Goal: Transaction & Acquisition: Purchase product/service

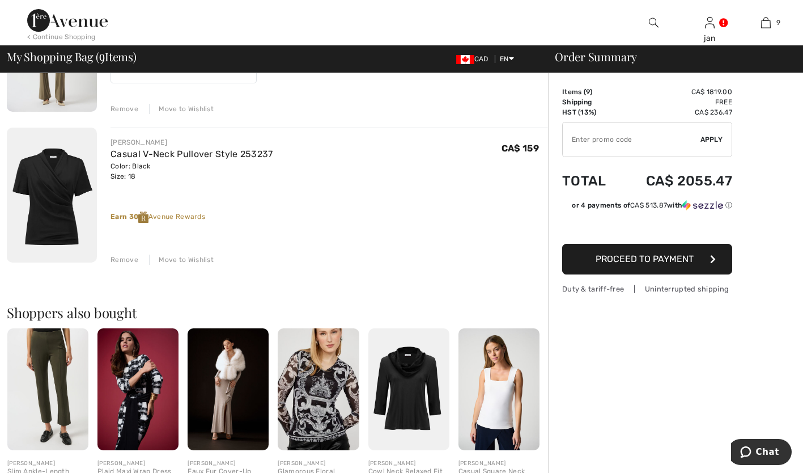
scroll to position [1270, 0]
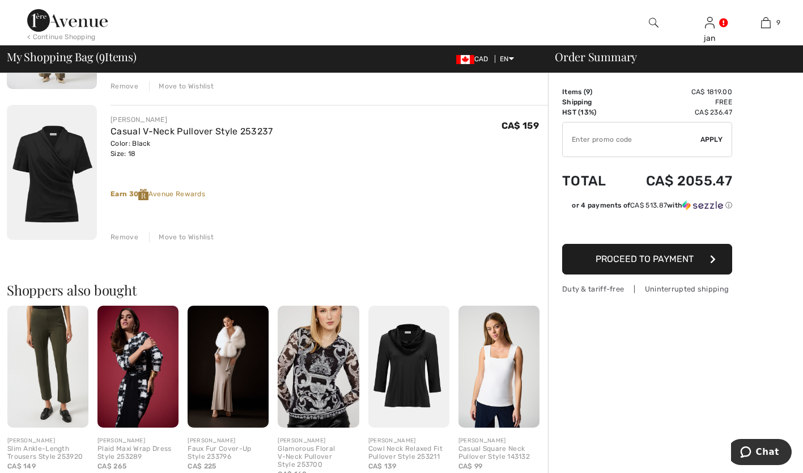
click at [405, 403] on img at bounding box center [409, 367] width 81 height 122
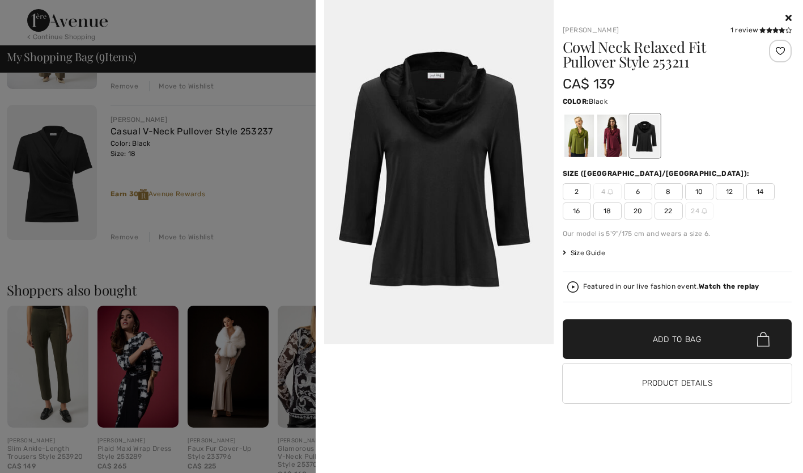
type input "NEW15"
click at [612, 146] on div at bounding box center [611, 136] width 29 height 43
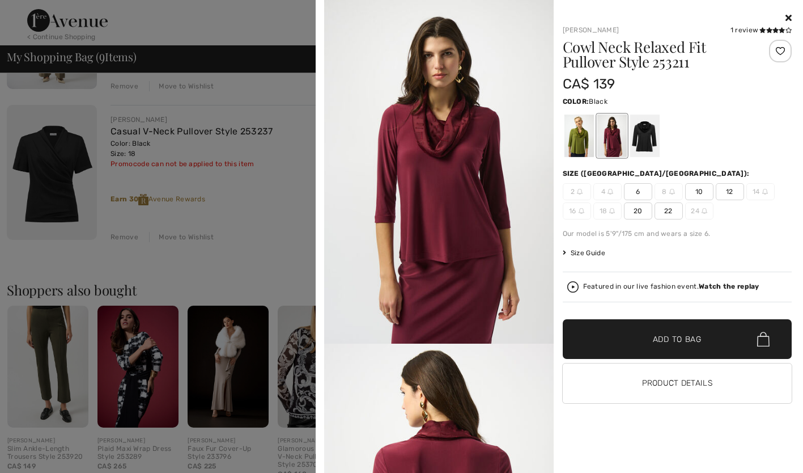
click at [641, 137] on div at bounding box center [644, 136] width 29 height 43
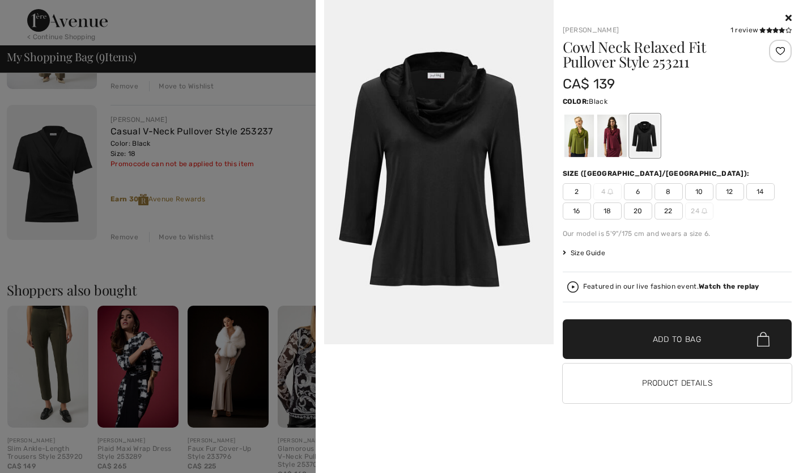
click at [637, 213] on span "20" at bounding box center [638, 210] width 28 height 17
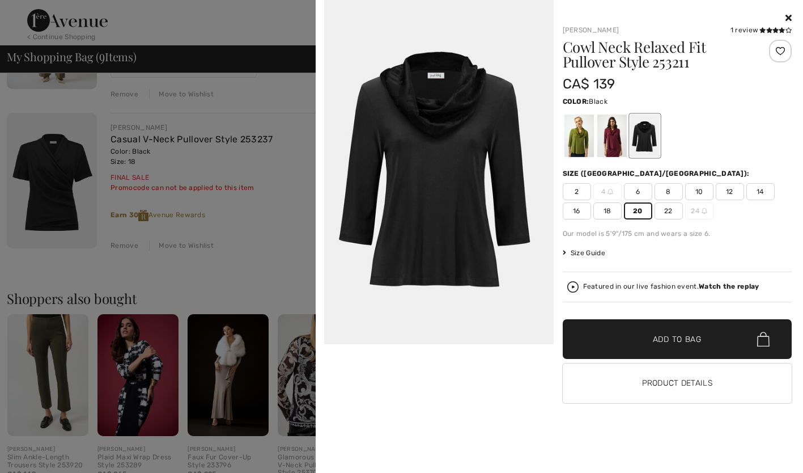
click at [666, 340] on span "Add to Bag" at bounding box center [677, 339] width 49 height 12
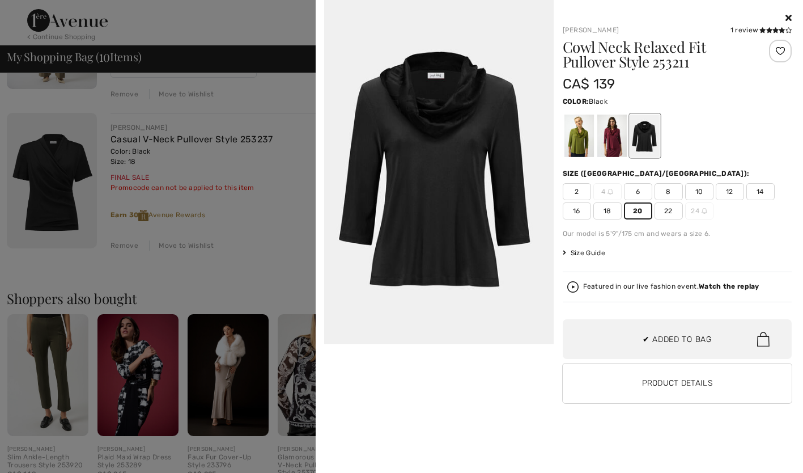
scroll to position [145, 0]
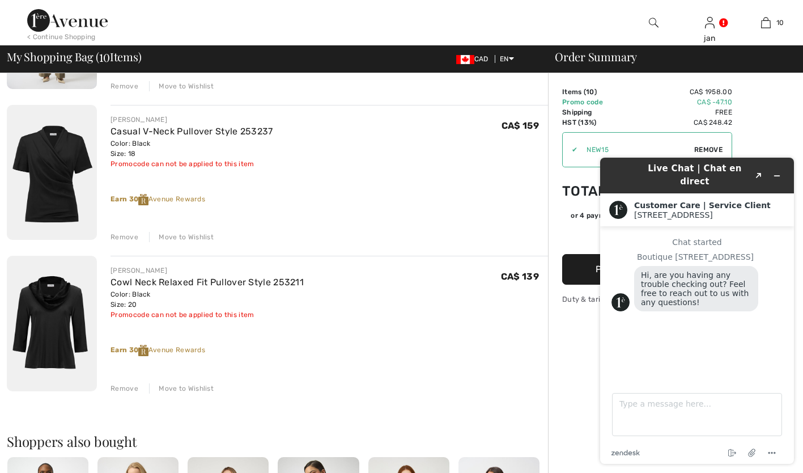
click at [125, 392] on div "Remove" at bounding box center [125, 388] width 28 height 10
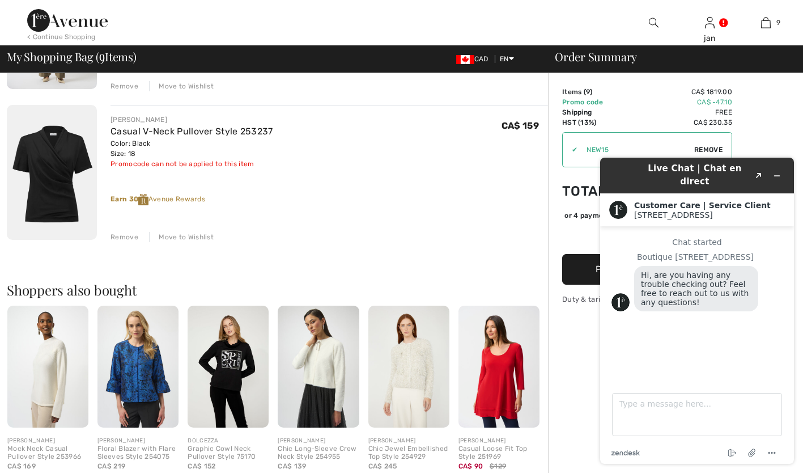
click at [774, 172] on icon "Minimize widget" at bounding box center [777, 176] width 8 height 8
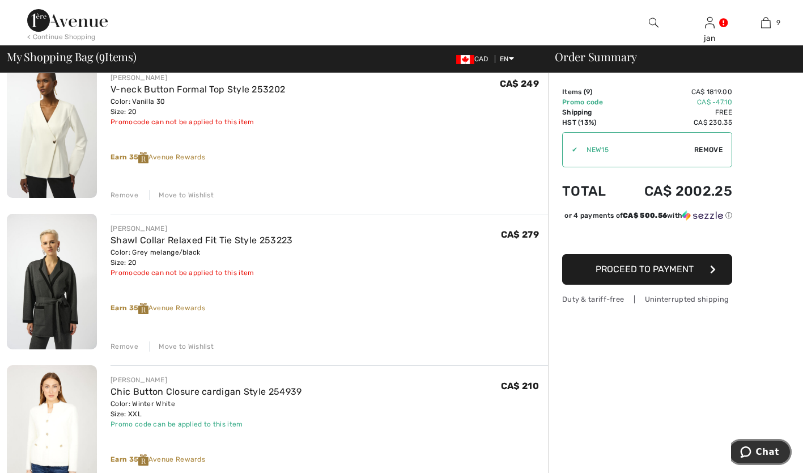
scroll to position [68, 0]
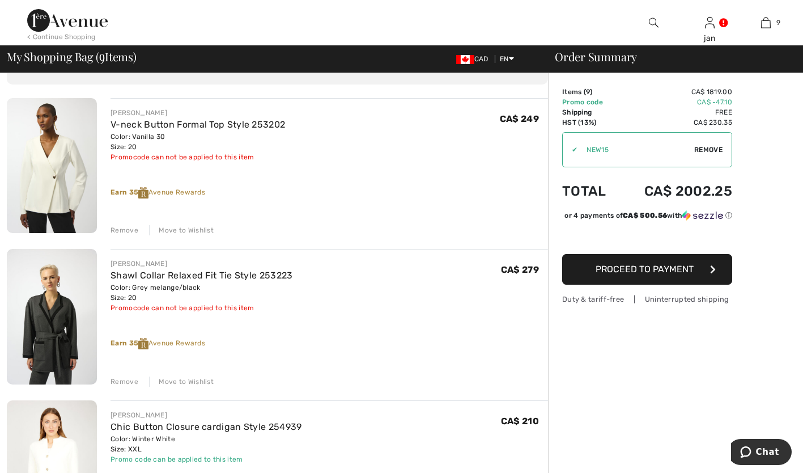
click at [122, 383] on div "Remove" at bounding box center [125, 381] width 28 height 10
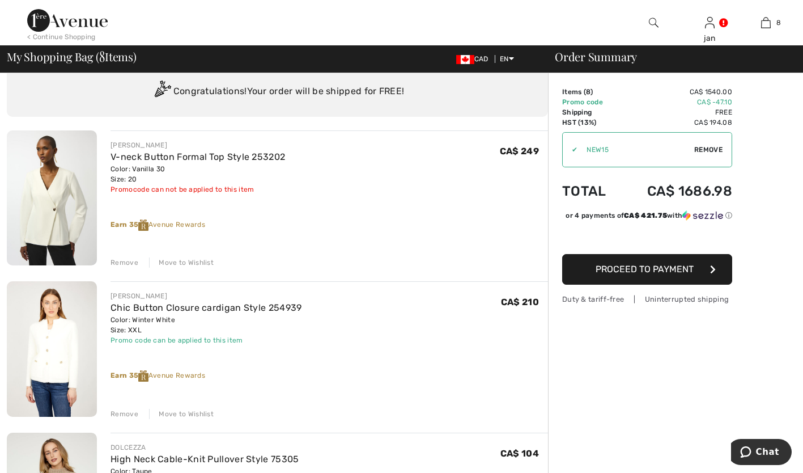
scroll to position [0, 0]
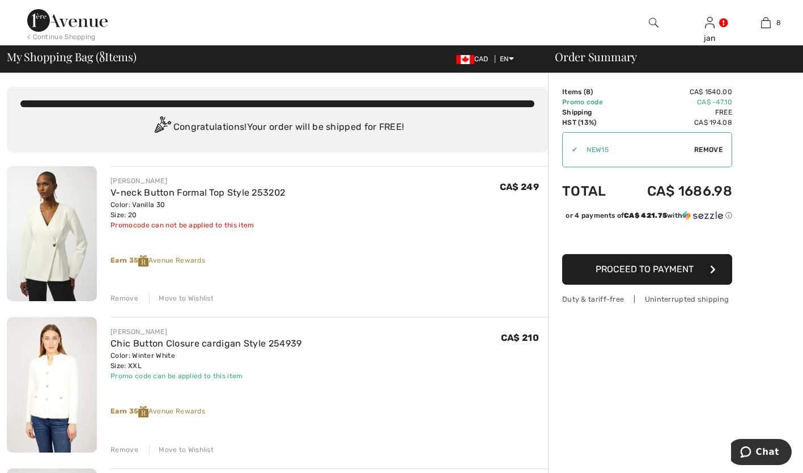
click at [58, 37] on div "< Continue Shopping" at bounding box center [61, 37] width 69 height 10
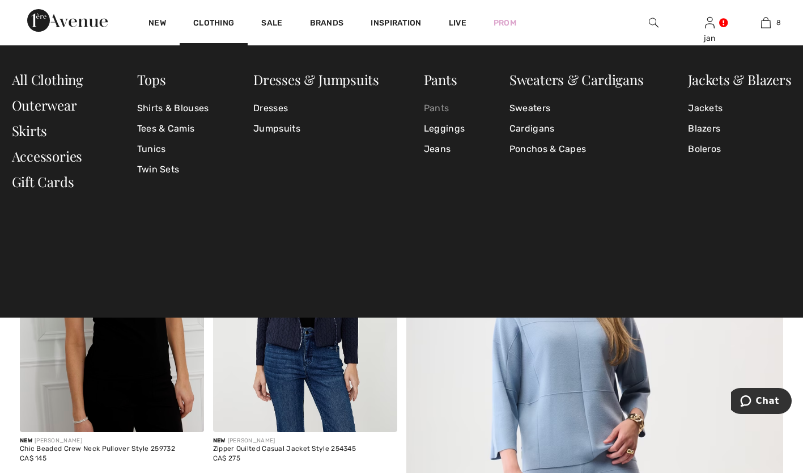
click at [434, 109] on link "Pants" at bounding box center [444, 108] width 41 height 20
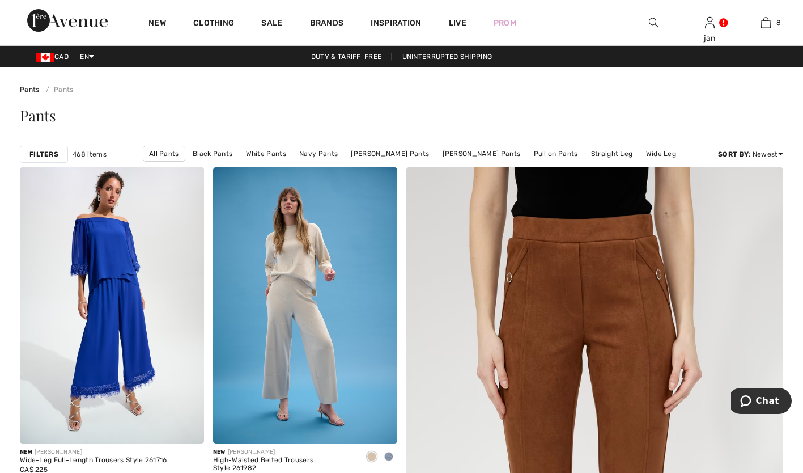
click at [650, 21] on img at bounding box center [654, 23] width 10 height 14
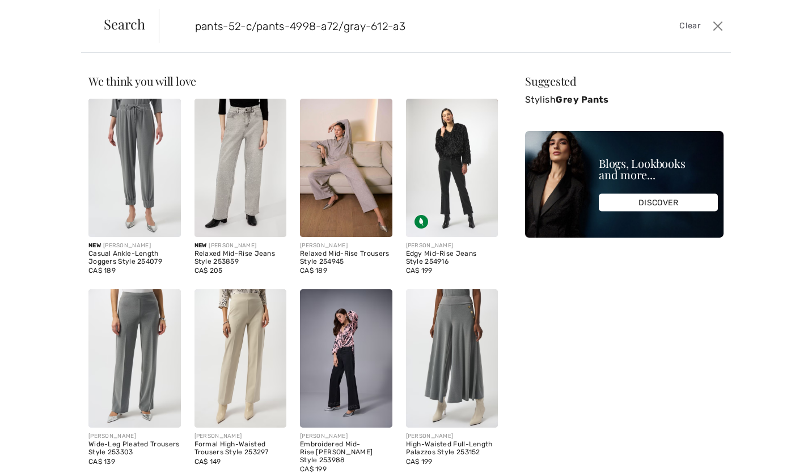
type input "pants-52-c/pants-4998-a72/gray-612-a3"
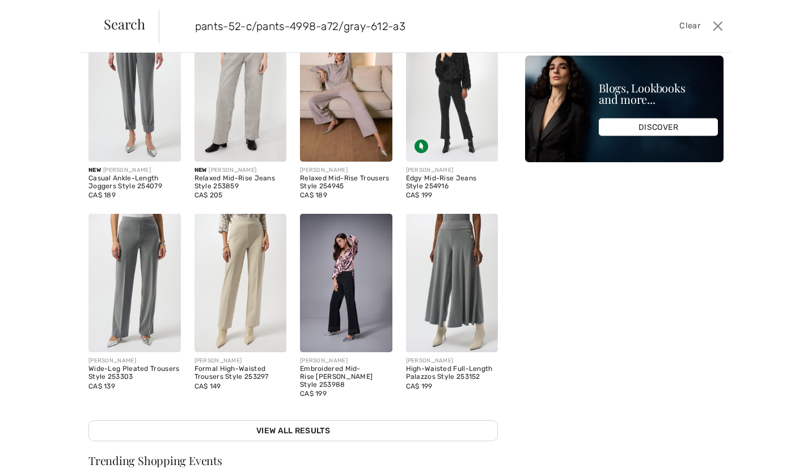
scroll to position [173, 0]
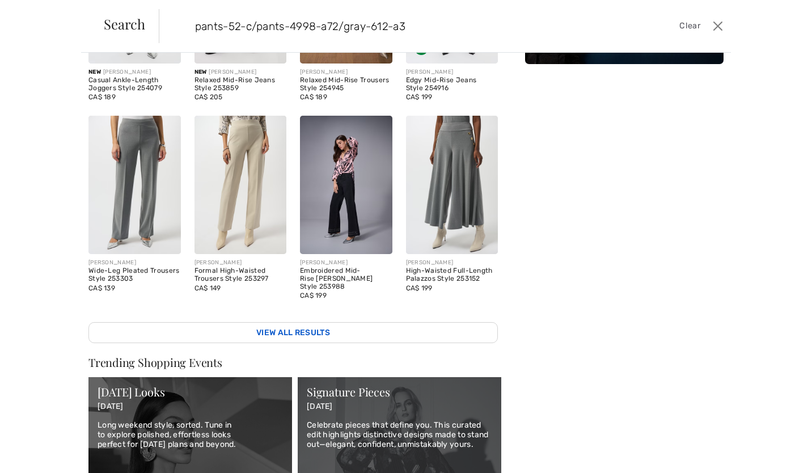
click at [320, 322] on link "View All Results" at bounding box center [292, 332] width 409 height 21
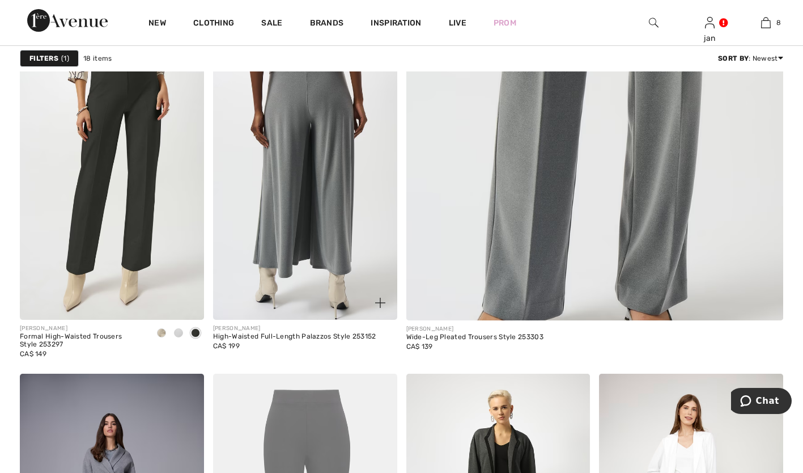
scroll to position [431, 0]
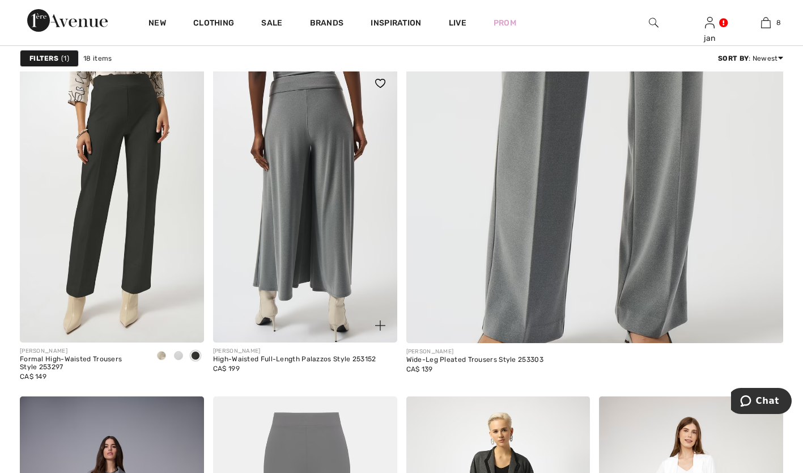
click at [320, 318] on img at bounding box center [305, 204] width 184 height 276
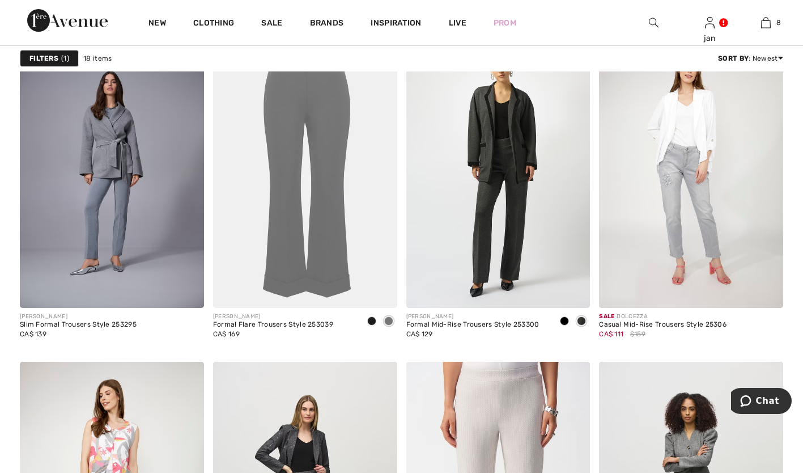
scroll to position [816, 0]
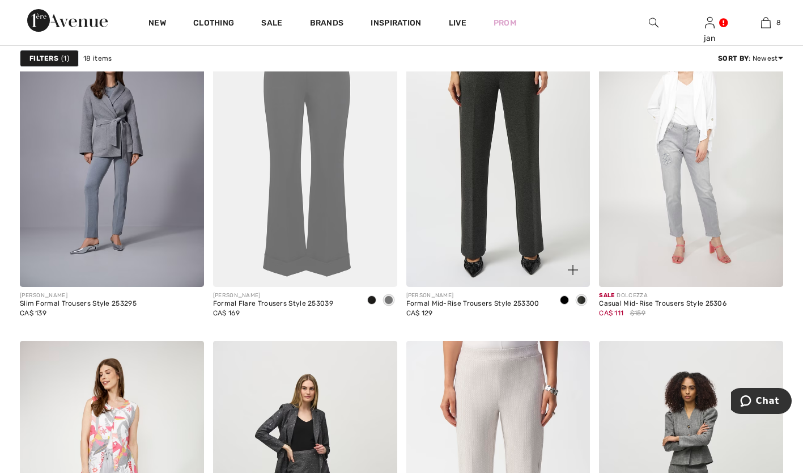
click at [480, 230] on img at bounding box center [499, 149] width 184 height 276
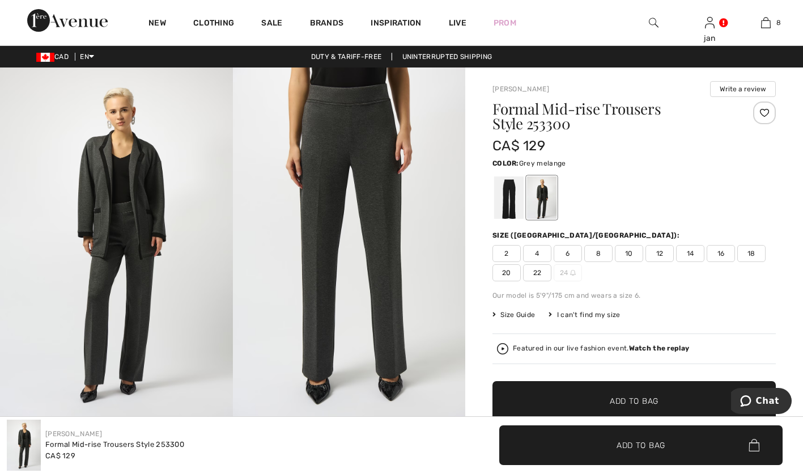
click at [752, 255] on span "18" at bounding box center [752, 253] width 28 height 17
click at [631, 396] on span "Add to Bag" at bounding box center [634, 401] width 49 height 12
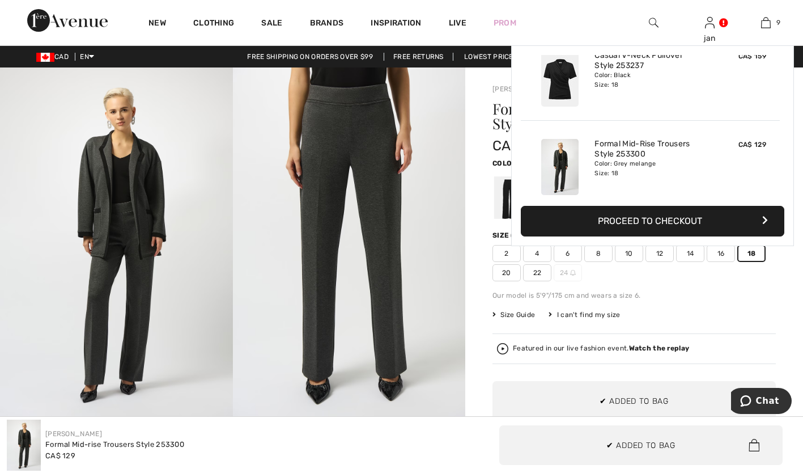
scroll to position [654, 0]
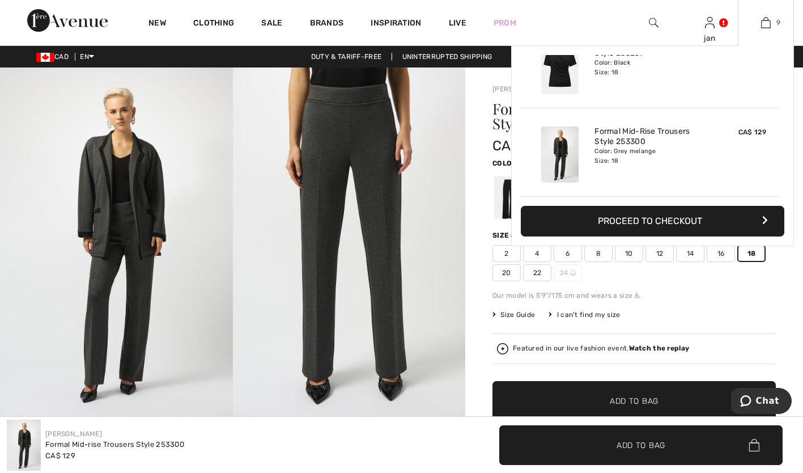
click at [767, 22] on img at bounding box center [766, 23] width 10 height 14
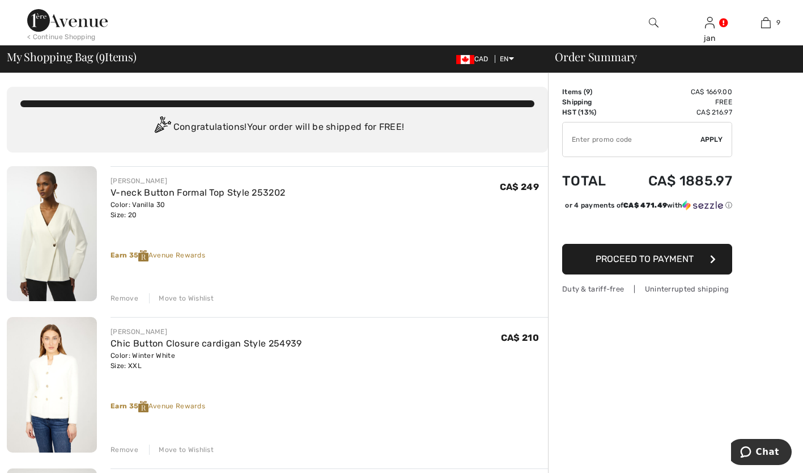
type input "NEW15"
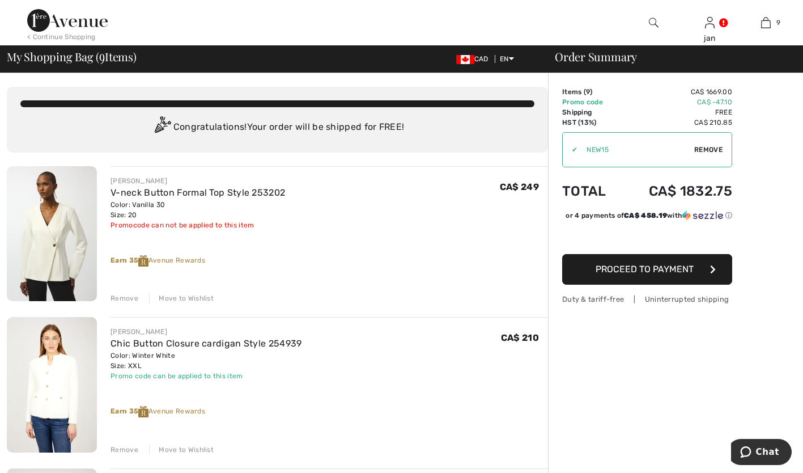
click at [751, 448] on icon "Chat" at bounding box center [745, 451] width 11 height 11
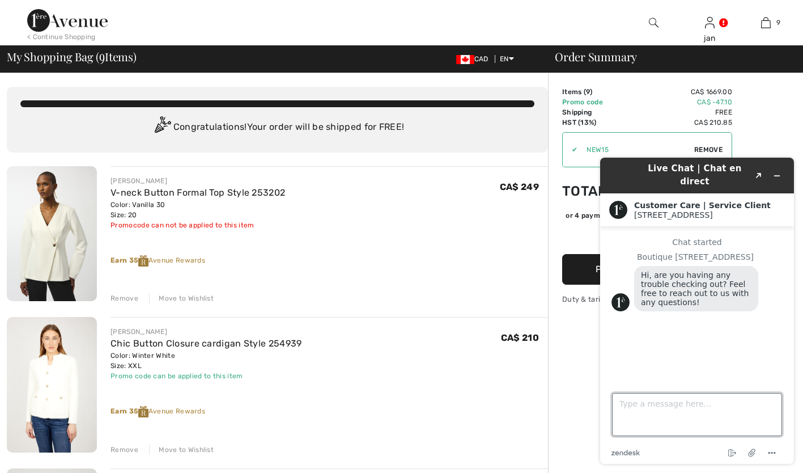
click at [632, 412] on textarea "Type a message here..." at bounding box center [697, 414] width 170 height 43
type textarea "I would like to check out how do I go about it with tax exempt? Do I call the o…"
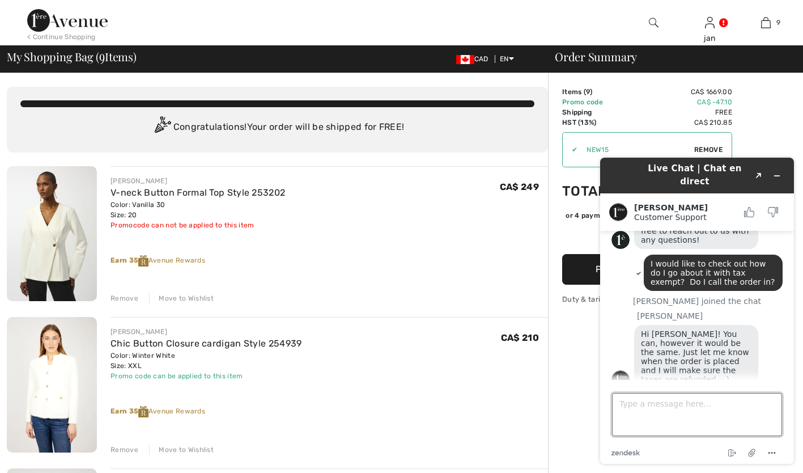
scroll to position [67, 0]
type textarea "ok I will do that now"
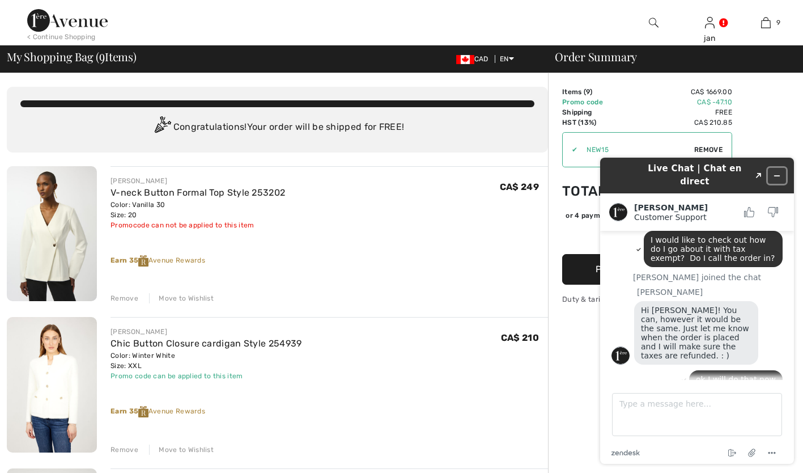
click at [777, 172] on icon "Minimize widget" at bounding box center [777, 176] width 8 height 8
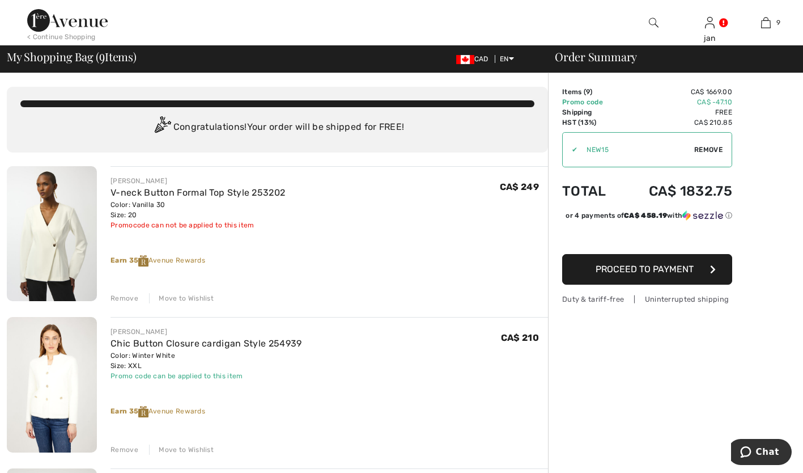
click at [624, 274] on span "Proceed to Payment" at bounding box center [645, 269] width 98 height 11
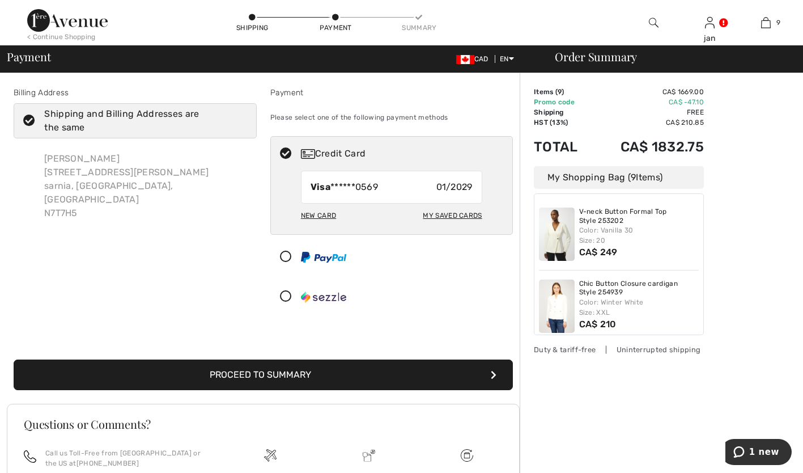
click at [378, 371] on button "Proceed to Summary" at bounding box center [264, 374] width 500 height 31
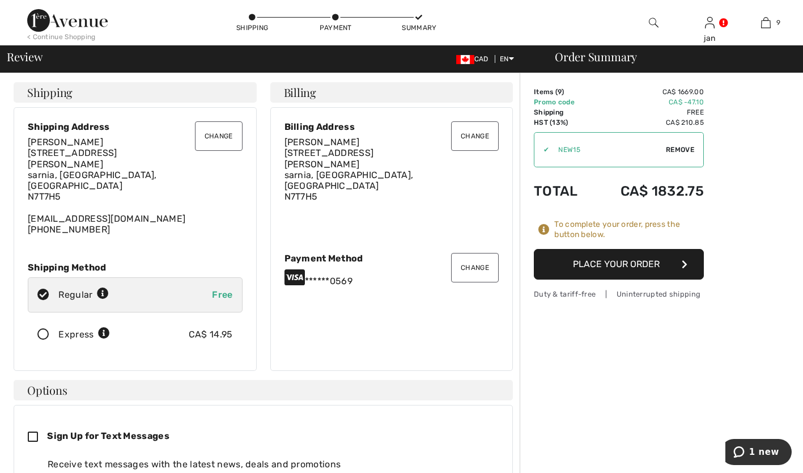
click at [617, 265] on button "Place Your Order" at bounding box center [619, 264] width 170 height 31
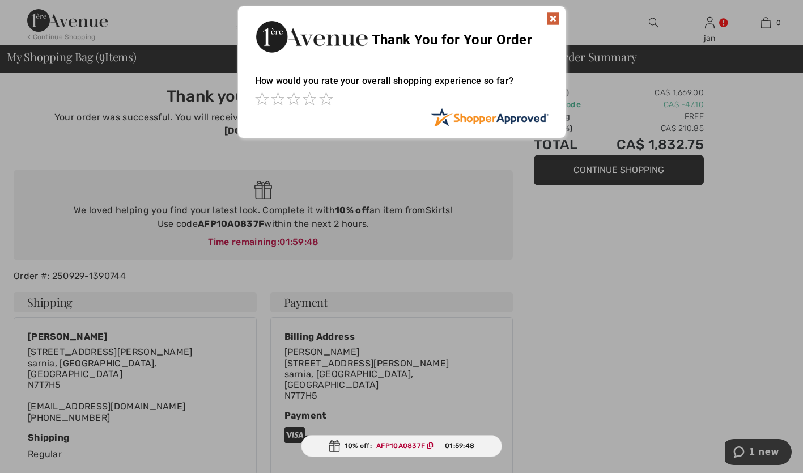
click at [744, 449] on div at bounding box center [401, 236] width 803 height 473
click at [744, 454] on div at bounding box center [401, 236] width 803 height 473
click at [548, 19] on img at bounding box center [554, 19] width 14 height 14
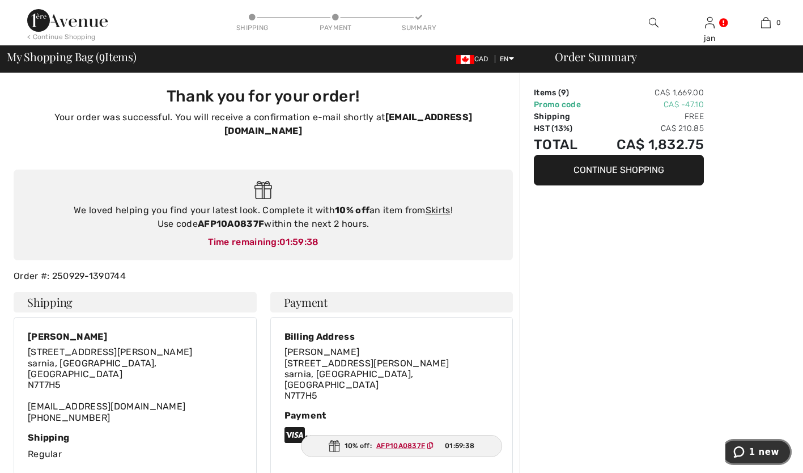
click at [757, 451] on span "1 new" at bounding box center [765, 452] width 30 height 10
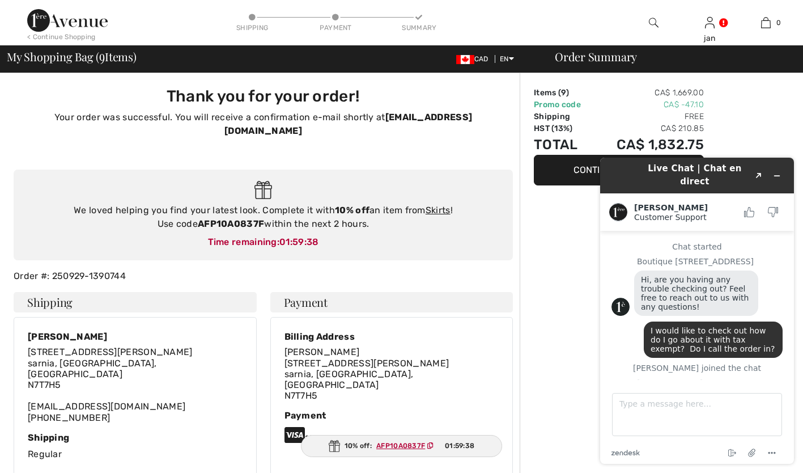
scroll to position [131, 0]
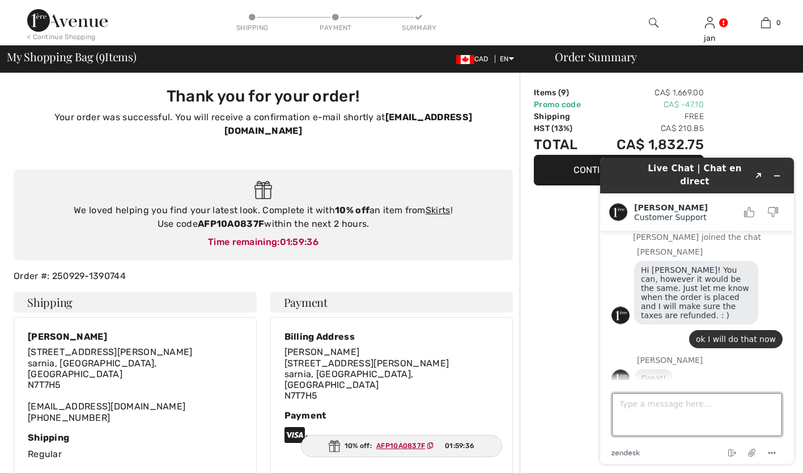
click at [644, 410] on textarea "Type a message here..." at bounding box center [697, 414] width 170 height 43
type textarea "ok I placed my order"
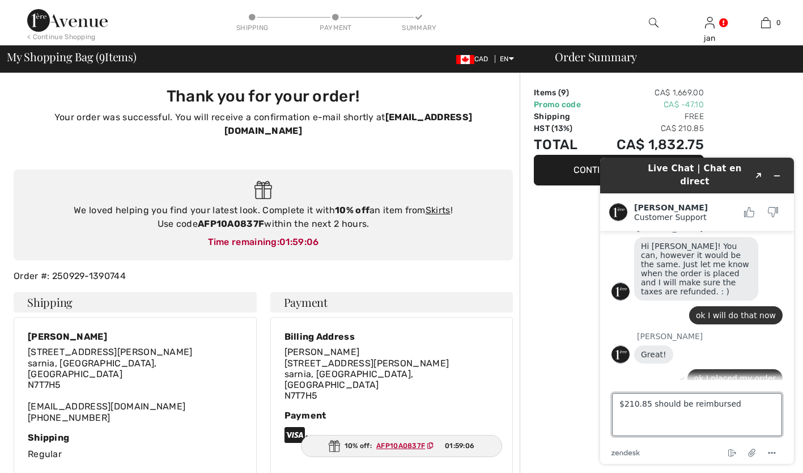
type textarea "$210.85 should be reimbursed."
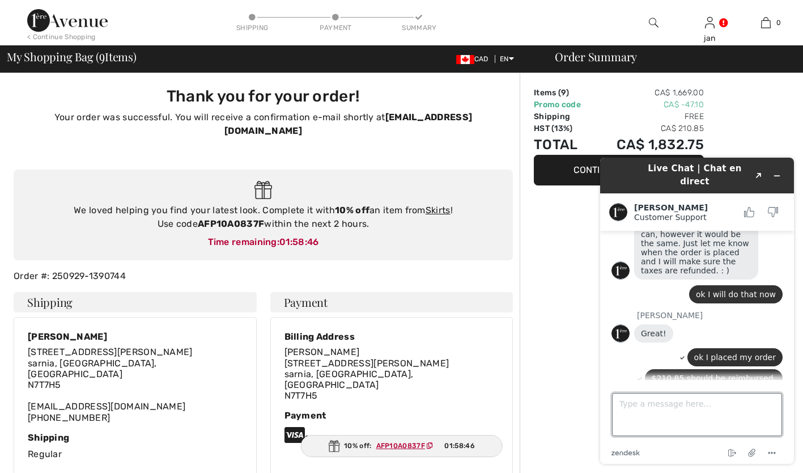
scroll to position [179, 0]
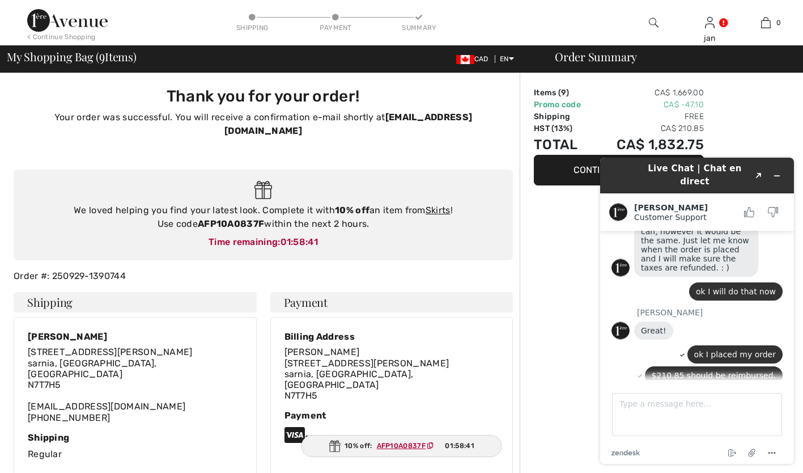
click at [399, 443] on ins "AFP10A0837F" at bounding box center [401, 446] width 49 height 8
click at [628, 406] on textarea "Type a message here..." at bounding box center [697, 414] width 170 height 43
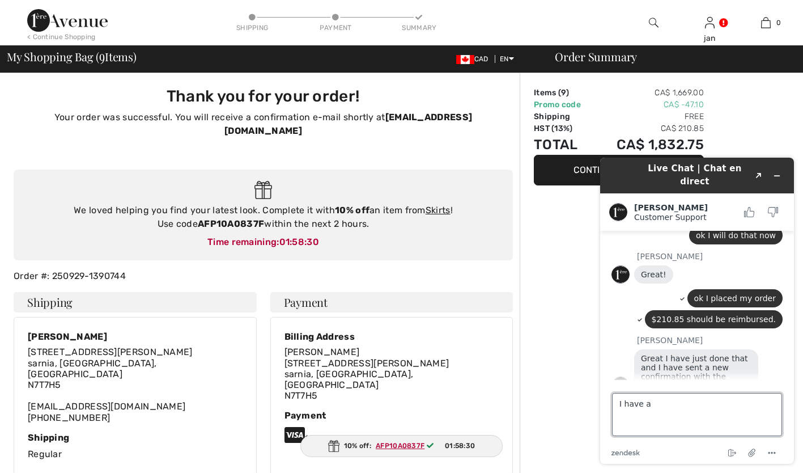
click at [628, 406] on textarea "I have a" at bounding box center [697, 414] width 170 height 43
click at [675, 405] on textarea "I hAFP10Aave a" at bounding box center [697, 414] width 170 height 43
type textarea "I have a AFP10A0837F code for 10percent off that appeared"
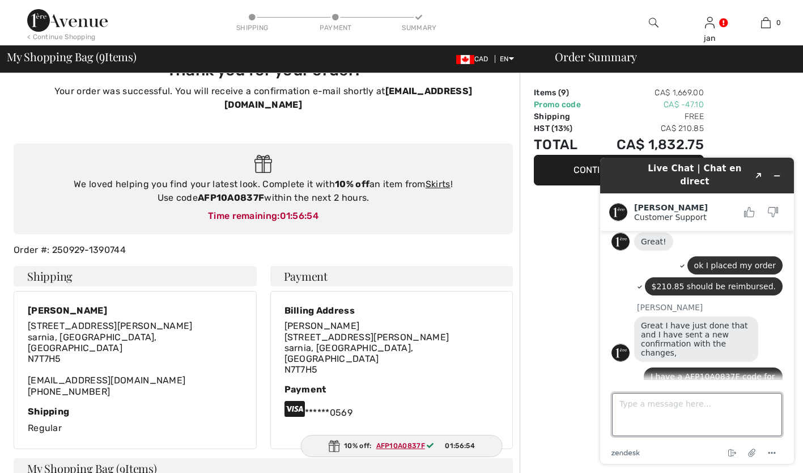
scroll to position [45, 0]
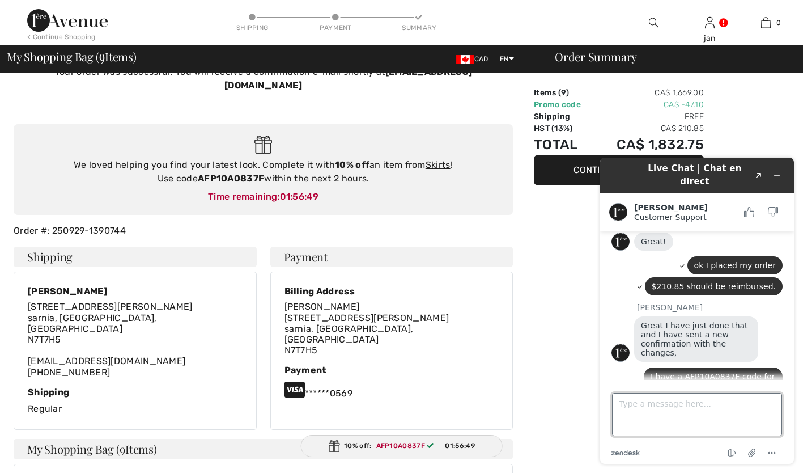
click at [624, 393] on textarea "Type a message here..." at bounding box center [697, 414] width 170 height 43
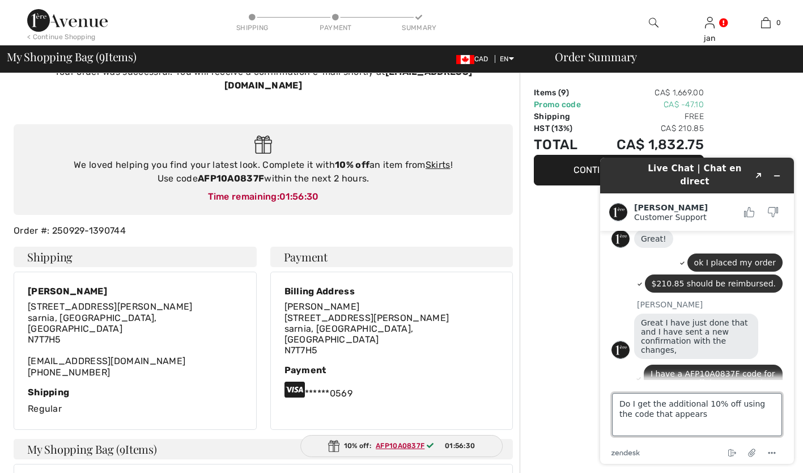
scroll to position [268, 0]
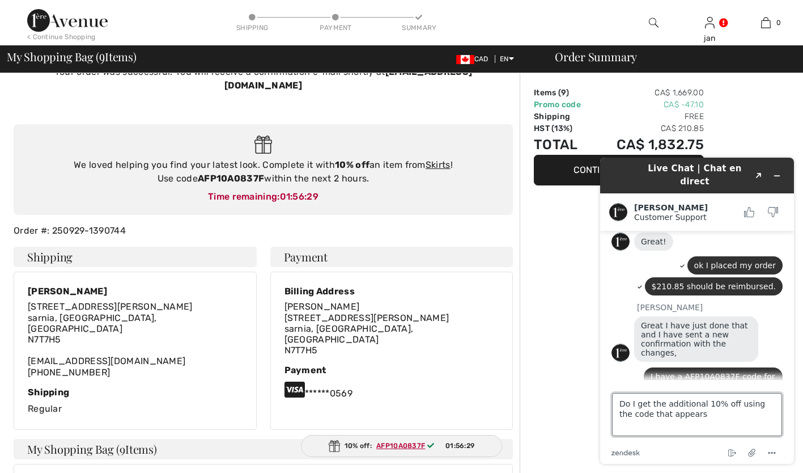
type textarea "Do I get the additional 10% off using the code that appears?"
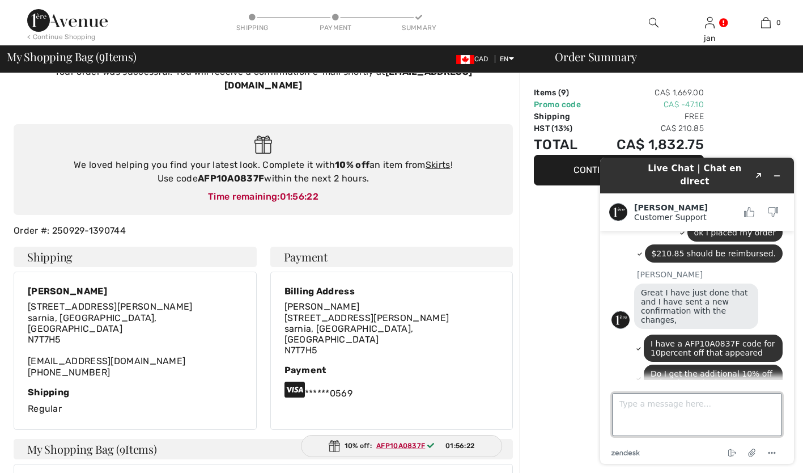
scroll to position [356, 0]
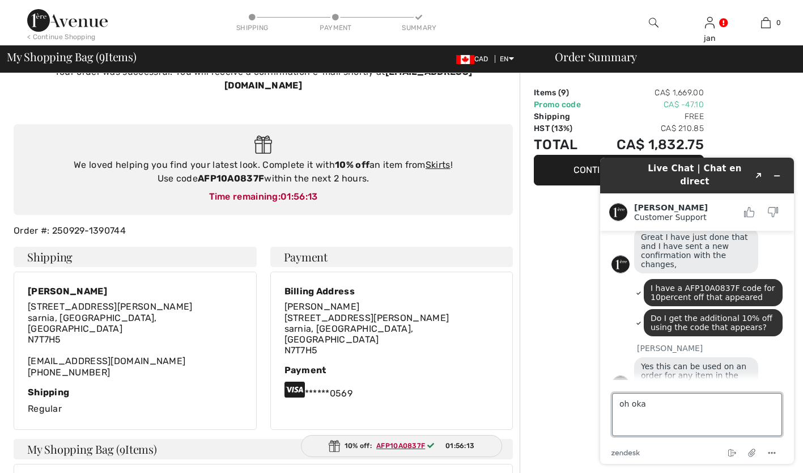
type textarea "oh okay"
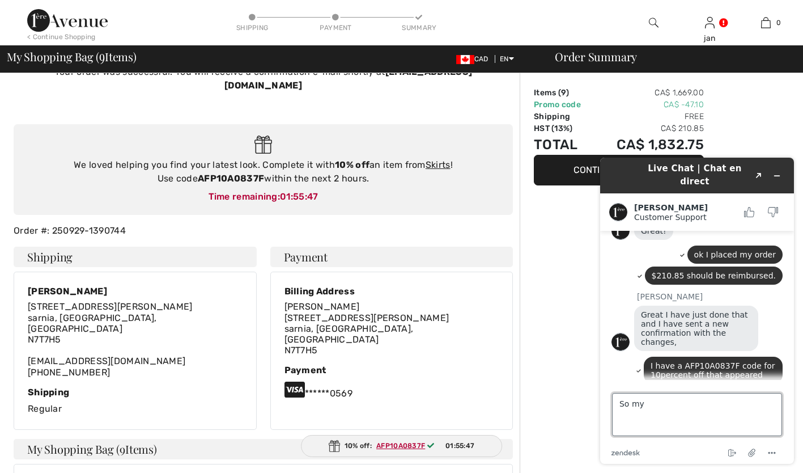
scroll to position [280, 0]
click at [780, 300] on main "Chat started Boutique 1ère Avenue Hi, are you having any trouble checking out? …" at bounding box center [698, 305] width 185 height 149
click at [655, 401] on textarea "So my" at bounding box center [697, 414] width 170 height 43
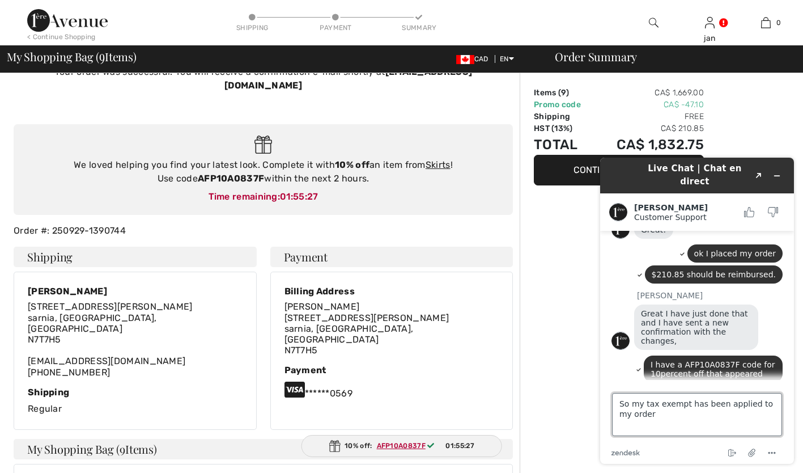
type textarea "So my tax exempt has been applied to my order?"
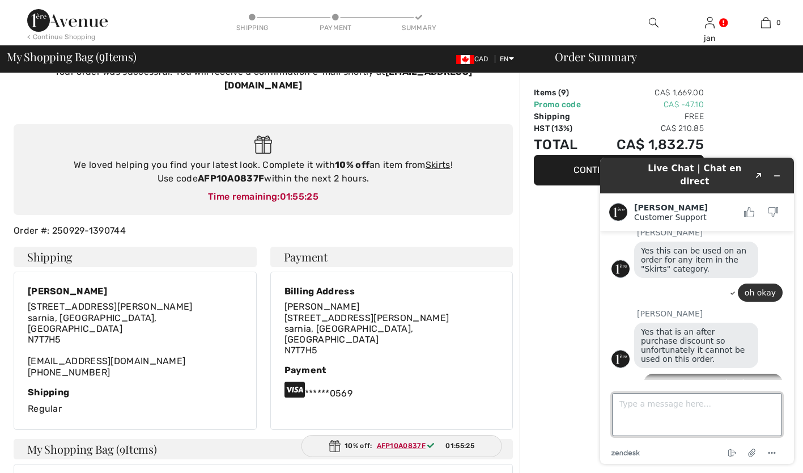
click at [655, 401] on textarea "Type a message here..." at bounding box center [697, 414] width 170 height 43
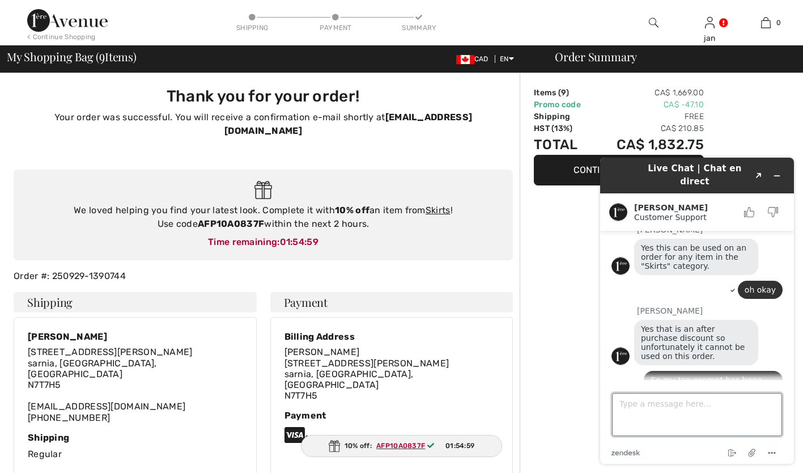
scroll to position [521, 0]
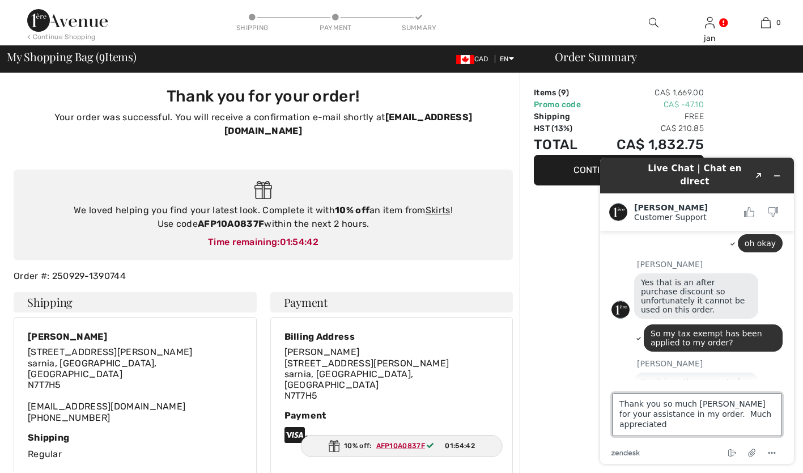
type textarea "Thank you so much Amanda for your assistance in my order. Much appreciated."
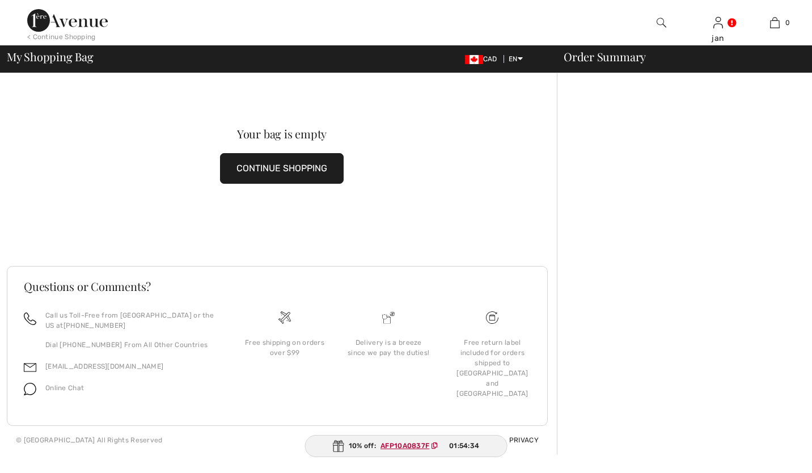
scroll to position [563, 0]
